Goal: Transaction & Acquisition: Purchase product/service

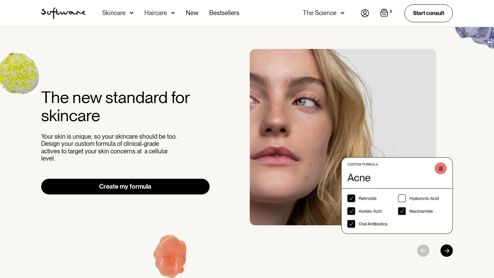
click at [179, 186] on link "Create my formula" at bounding box center [125, 187] width 168 height 16
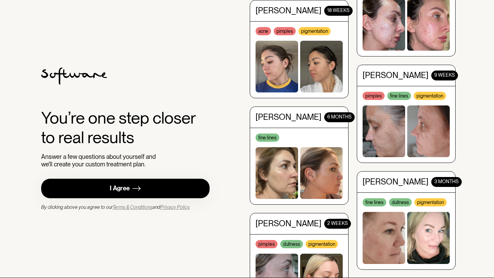
click at [169, 191] on link "I Agree" at bounding box center [125, 189] width 168 height 20
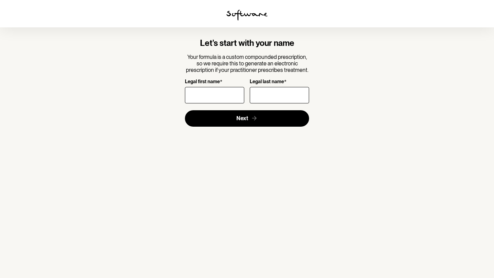
click at [221, 208] on section "Let's start with your name Your formula is a custom compounded prescription, so…" at bounding box center [247, 139] width 494 height 278
click at [208, 94] on input "Legal first name *" at bounding box center [214, 95] width 59 height 16
type input "Aryan"
click at [268, 99] on input "Legal last name *" at bounding box center [279, 95] width 59 height 16
type input "Prakash"
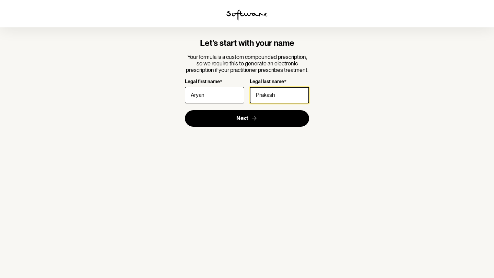
click button "Next" at bounding box center [247, 118] width 124 height 16
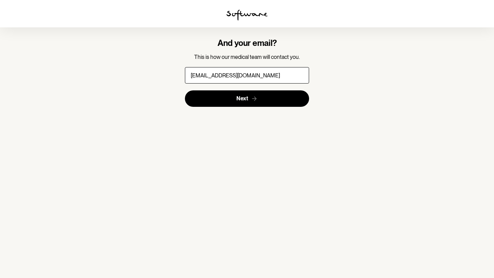
type input "[EMAIL_ADDRESS][DOMAIN_NAME]"
click at [265, 108] on section "And your email? This is how our medical team will contact you. [EMAIL_ADDRESS][…" at bounding box center [246, 72] width 197 height 90
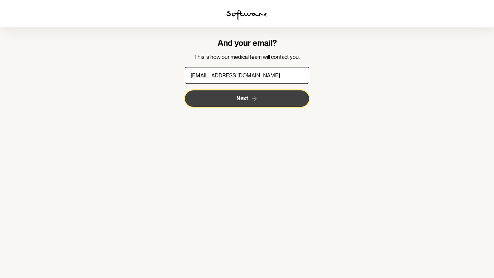
click at [272, 98] on button "Next" at bounding box center [247, 98] width 124 height 16
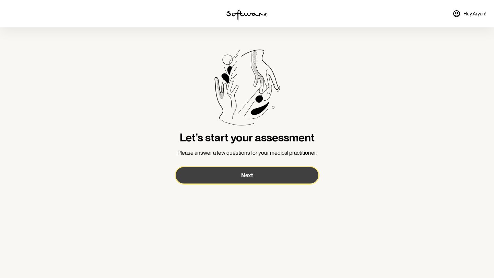
click at [264, 178] on button "Next" at bounding box center [246, 175] width 143 height 16
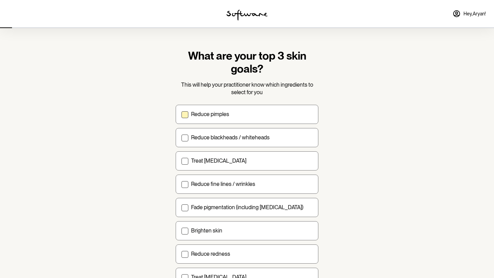
click at [255, 113] on div "Reduce pimples" at bounding box center [251, 114] width 121 height 7
click at [181, 114] on input "Reduce pimples" at bounding box center [181, 114] width 0 height 0
checkbox input "true"
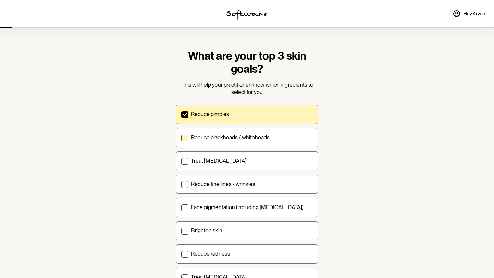
click at [256, 139] on p "Reduce blackheads / whiteheads" at bounding box center [230, 137] width 78 height 7
click at [181, 138] on input "Reduce blackheads / whiteheads" at bounding box center [181, 137] width 0 height 0
checkbox input "true"
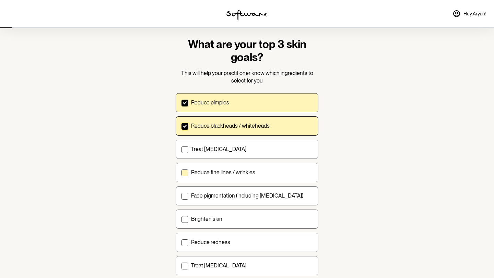
scroll to position [17, 0]
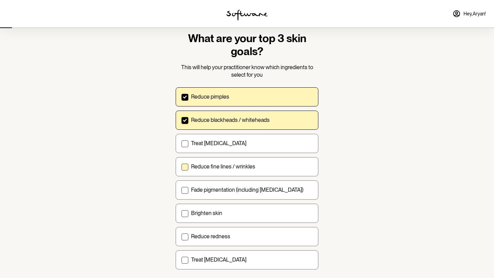
click at [266, 167] on div "Reduce fine lines / wrinkles" at bounding box center [251, 166] width 121 height 7
click at [181, 167] on input "Reduce fine lines / wrinkles" at bounding box center [181, 167] width 0 height 0
checkbox input "true"
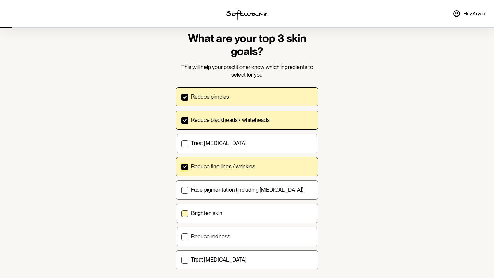
click at [252, 207] on label "Brighten skin" at bounding box center [246, 213] width 143 height 19
click at [181, 213] on input "Brighten skin" at bounding box center [181, 213] width 0 height 0
checkbox input "true"
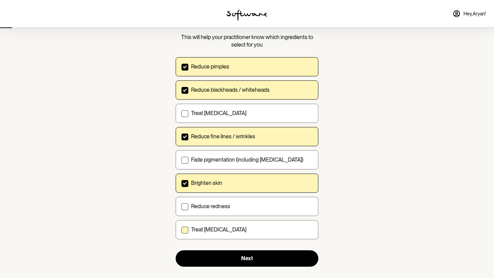
scroll to position [51, 0]
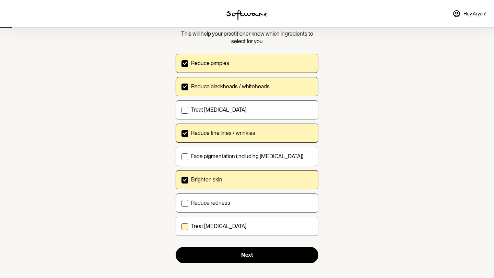
click at [235, 232] on label "Treat [MEDICAL_DATA]" at bounding box center [246, 226] width 143 height 19
click at [181, 227] on input "Treat [MEDICAL_DATA]" at bounding box center [181, 226] width 0 height 0
checkbox input "true"
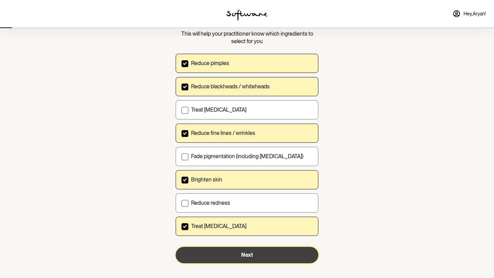
click at [241, 256] on span "Next" at bounding box center [247, 255] width 12 height 7
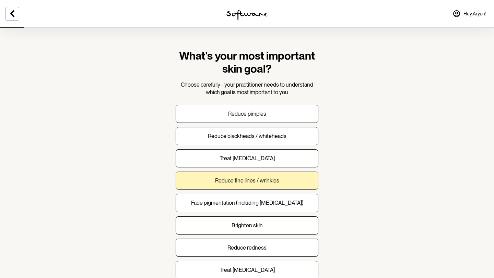
scroll to position [34, 0]
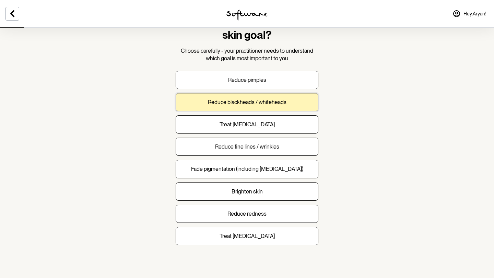
click at [256, 107] on button "Reduce blackheads / whiteheads" at bounding box center [246, 102] width 143 height 18
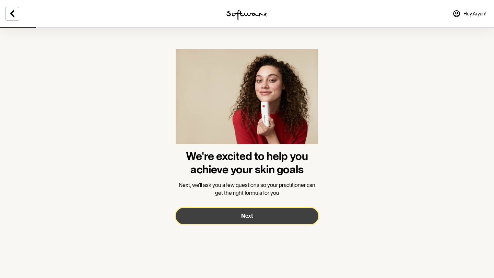
click at [258, 211] on button "Next" at bounding box center [246, 216] width 143 height 16
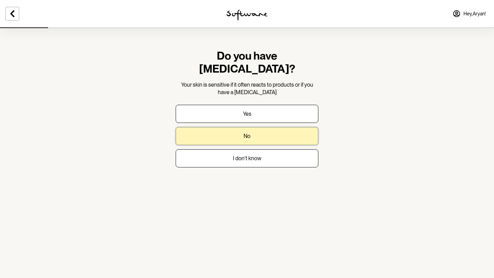
click at [259, 127] on button "No" at bounding box center [246, 136] width 143 height 18
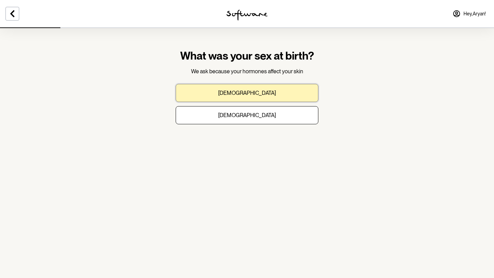
click at [254, 94] on button "[DEMOGRAPHIC_DATA]" at bounding box center [246, 93] width 143 height 18
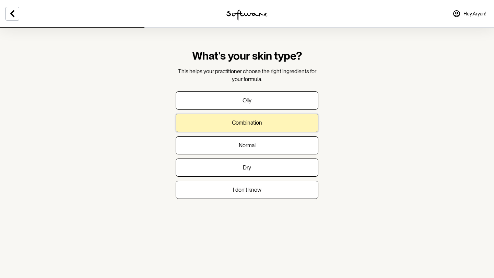
click at [258, 122] on p "Combination" at bounding box center [247, 123] width 30 height 7
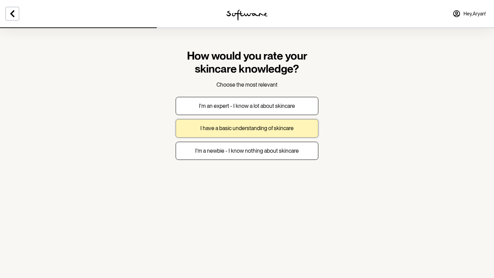
click at [258, 127] on p "I have a basic understanding of skincare" at bounding box center [246, 128] width 93 height 7
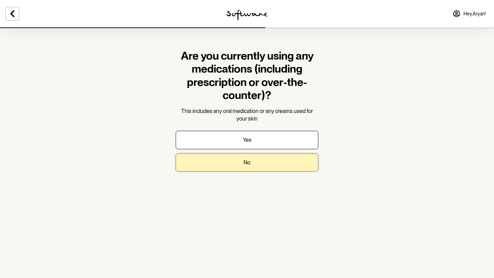
click at [258, 160] on button "No" at bounding box center [246, 163] width 143 height 18
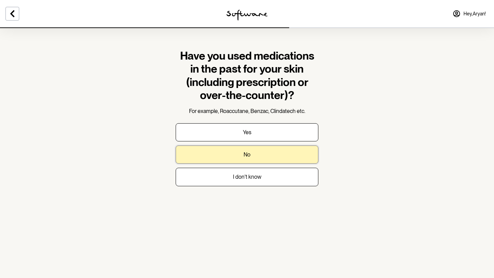
click at [258, 161] on button "No" at bounding box center [246, 155] width 143 height 18
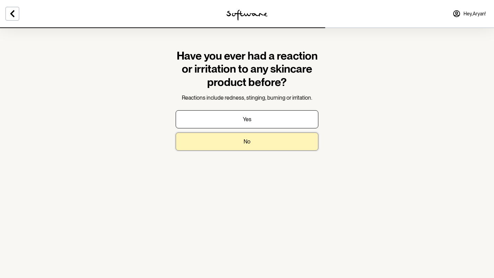
click at [258, 144] on button "No" at bounding box center [246, 142] width 143 height 18
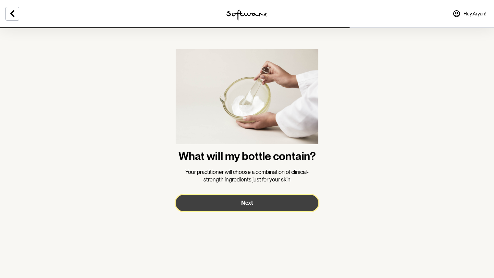
click at [255, 203] on button "Next" at bounding box center [246, 203] width 143 height 16
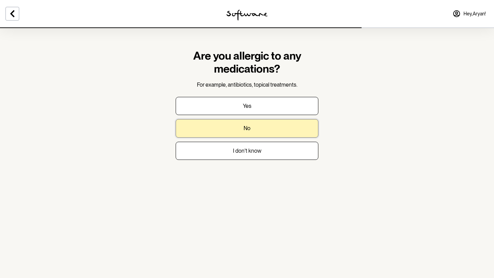
click at [253, 130] on button "No" at bounding box center [246, 128] width 143 height 18
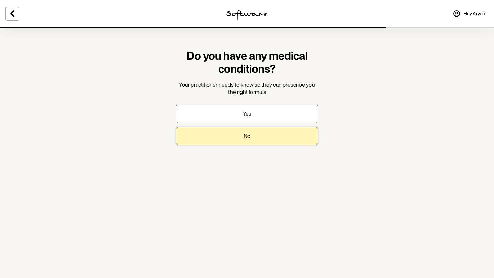
click at [253, 133] on button "No" at bounding box center [246, 136] width 143 height 18
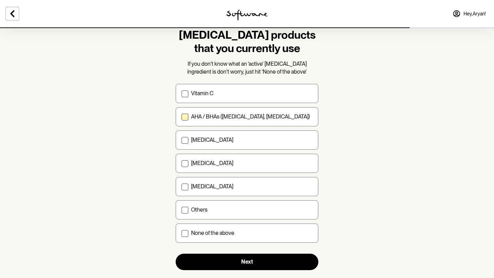
scroll to position [35, 0]
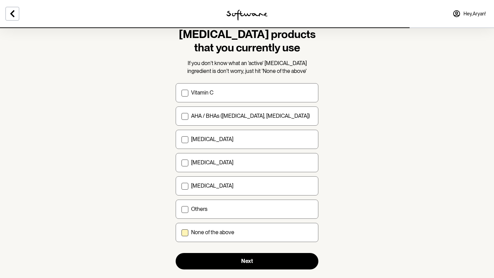
click at [241, 235] on div "None of the above" at bounding box center [251, 232] width 121 height 7
click at [181, 233] on input "None of the above" at bounding box center [181, 233] width 0 height 0
checkbox input "true"
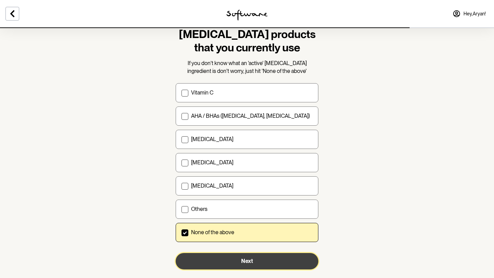
click at [239, 268] on button "Next" at bounding box center [246, 261] width 143 height 16
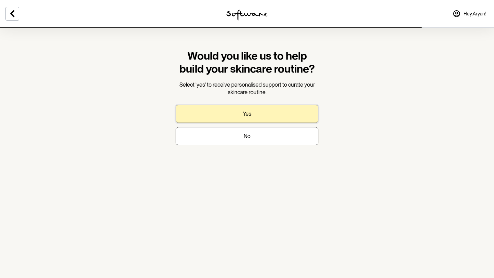
click at [257, 115] on button "Yes" at bounding box center [246, 114] width 143 height 18
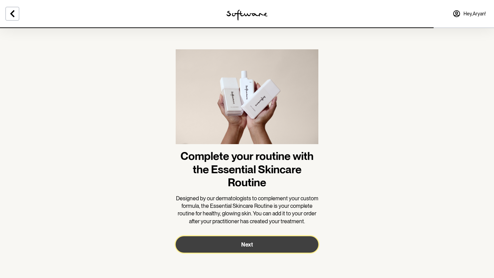
click at [257, 244] on button "Next" at bounding box center [246, 244] width 143 height 16
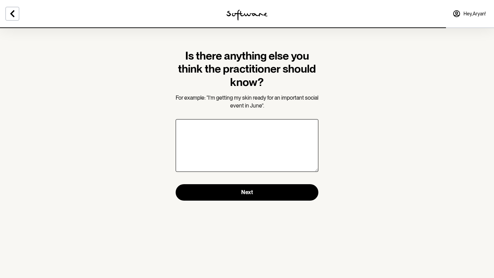
click at [268, 202] on section "Is there anything else you think the practitioner should know? For example: “I’…" at bounding box center [247, 124] width 154 height 195
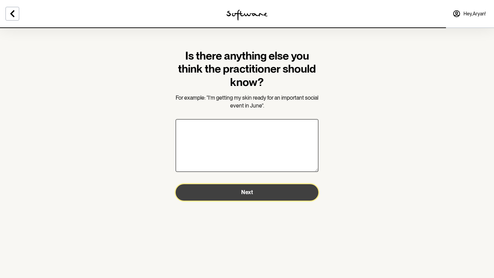
click at [266, 194] on button "Next" at bounding box center [246, 192] width 143 height 16
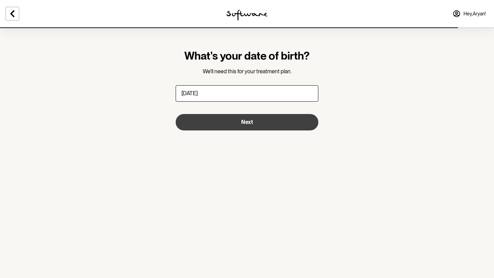
type input "[DATE]"
click at [263, 122] on button "Next" at bounding box center [246, 122] width 143 height 16
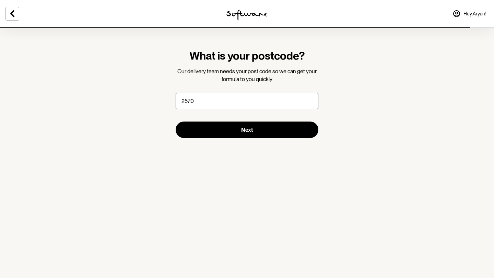
type input "2570"
click at [175, 122] on button "Next" at bounding box center [246, 130] width 143 height 16
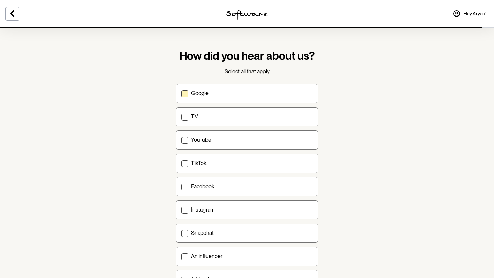
click at [217, 97] on label "Google" at bounding box center [246, 93] width 143 height 19
click at [181, 94] on input "Google" at bounding box center [181, 93] width 0 height 0
checkbox input "true"
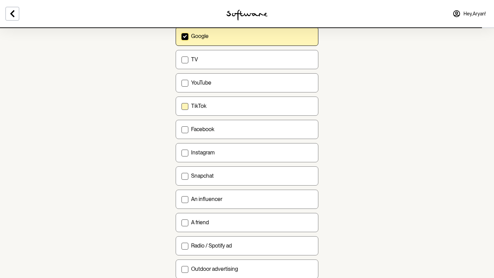
scroll to position [200, 0]
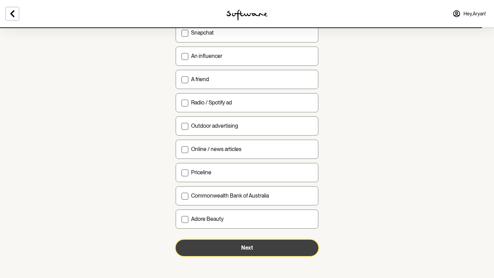
click at [223, 245] on button "Next" at bounding box center [246, 248] width 143 height 16
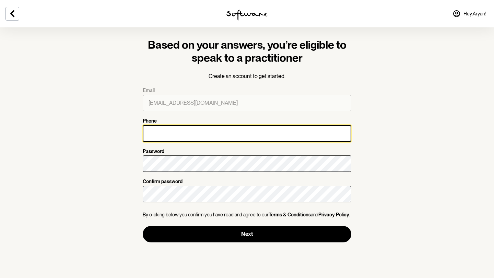
click at [197, 131] on input "Phone" at bounding box center [247, 133] width 208 height 16
type input "0450551450"
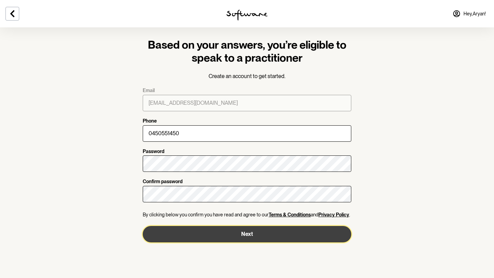
click at [196, 230] on button "Next" at bounding box center [247, 234] width 208 height 16
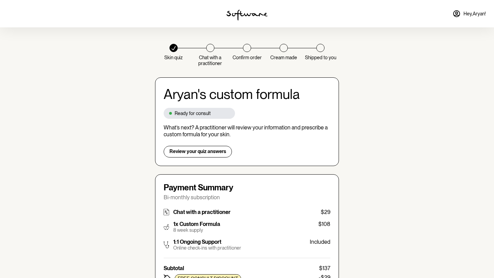
click at [255, 16] on img at bounding box center [246, 15] width 41 height 11
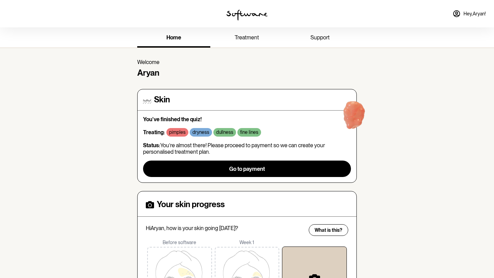
click at [252, 35] on span "treatment" at bounding box center [246, 37] width 24 height 7
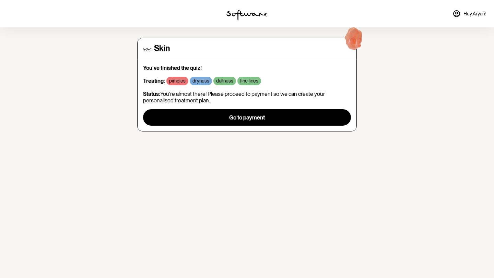
scroll to position [21, 0]
